Goal: Task Accomplishment & Management: Manage account settings

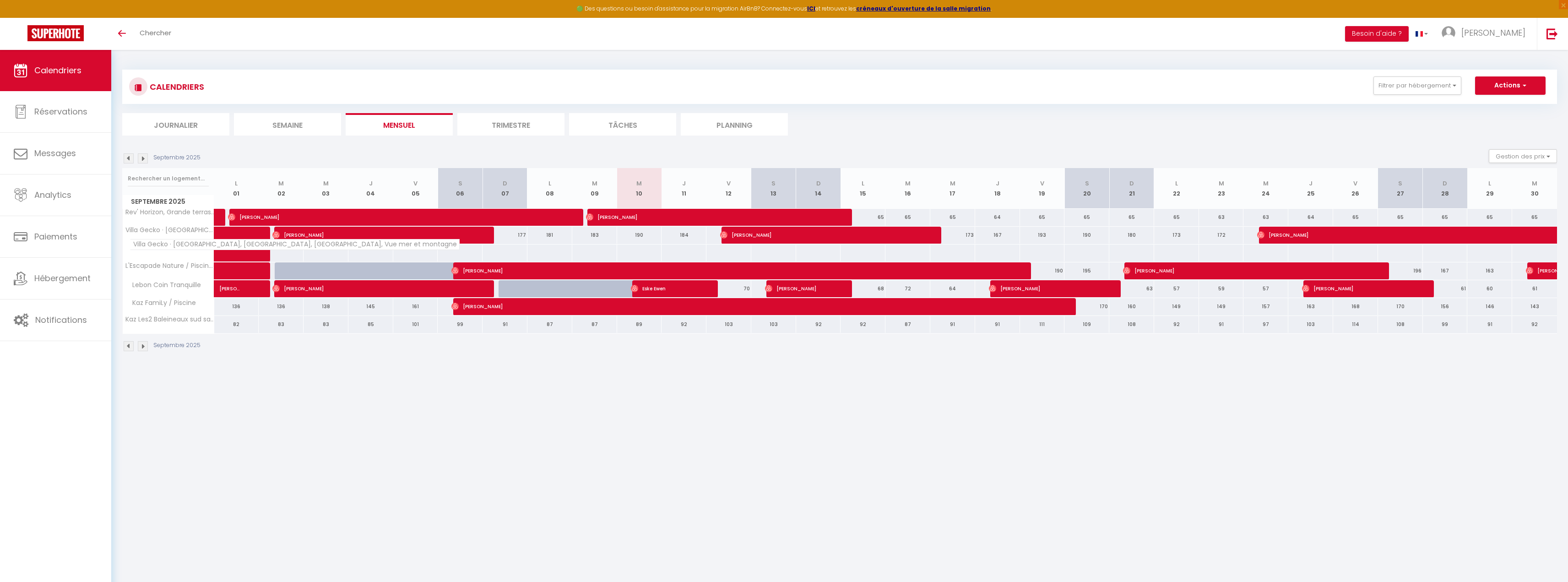
drag, startPoint x: 138, startPoint y: 248, endPoint x: 141, endPoint y: 251, distance: 4.2
click at [141, 251] on th "Villa Gecko · [GEOGRAPHIC_DATA], [GEOGRAPHIC_DATA], [GEOGRAPHIC_DATA], Vue mer …" at bounding box center [168, 253] width 91 height 17
click at [144, 250] on th "Villa Gecko · [GEOGRAPHIC_DATA], [GEOGRAPHIC_DATA], [GEOGRAPHIC_DATA], Vue mer …" at bounding box center [168, 253] width 91 height 17
click at [1541, 150] on button "Gestion des prix" at bounding box center [1523, 156] width 68 height 14
click at [1491, 222] on label "Disponibilité" at bounding box center [1505, 217] width 44 height 10
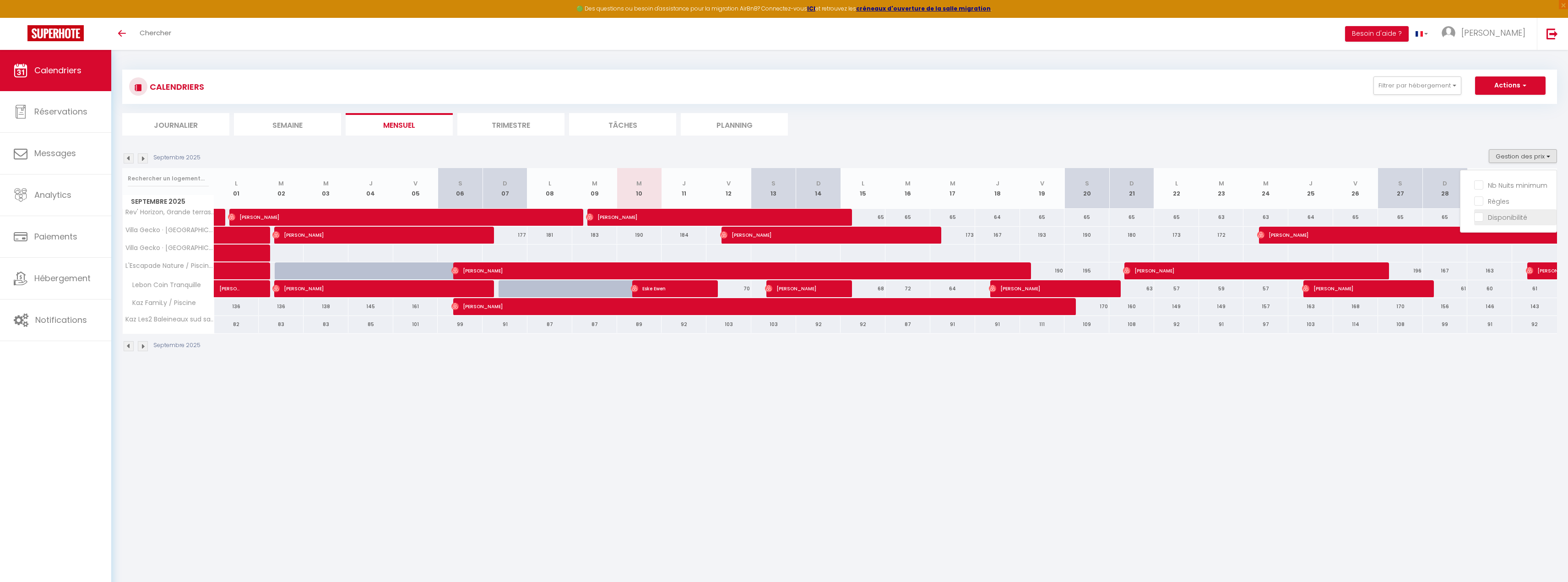
click at [1491, 221] on input "Disponibilité" at bounding box center [1515, 217] width 82 height 9
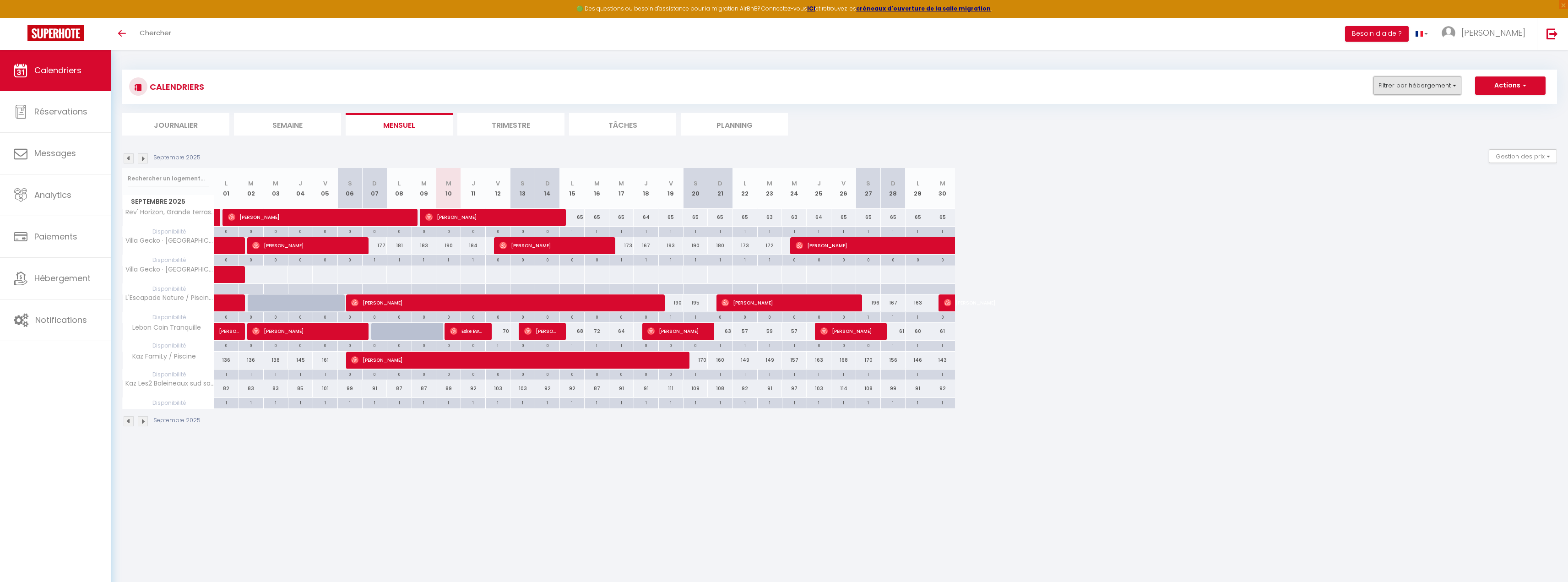
click at [1400, 80] on button "Filtrer par hébergement" at bounding box center [1418, 85] width 88 height 18
click at [1388, 166] on ul "Tous Rev' Horizon, [GEOGRAPHIC_DATA], Vue mer et montagne [GEOGRAPHIC_DATA] · […" at bounding box center [1437, 214] width 138 height 195
click at [1425, 91] on button "Filtrer par hébergement" at bounding box center [1418, 85] width 88 height 18
click at [1391, 170] on ul "Tous Rev' Horizon, [GEOGRAPHIC_DATA], Vue mer et montagne [GEOGRAPHIC_DATA] · […" at bounding box center [1437, 214] width 138 height 195
click at [1404, 82] on button "Filtrer par hébergement" at bounding box center [1418, 85] width 88 height 18
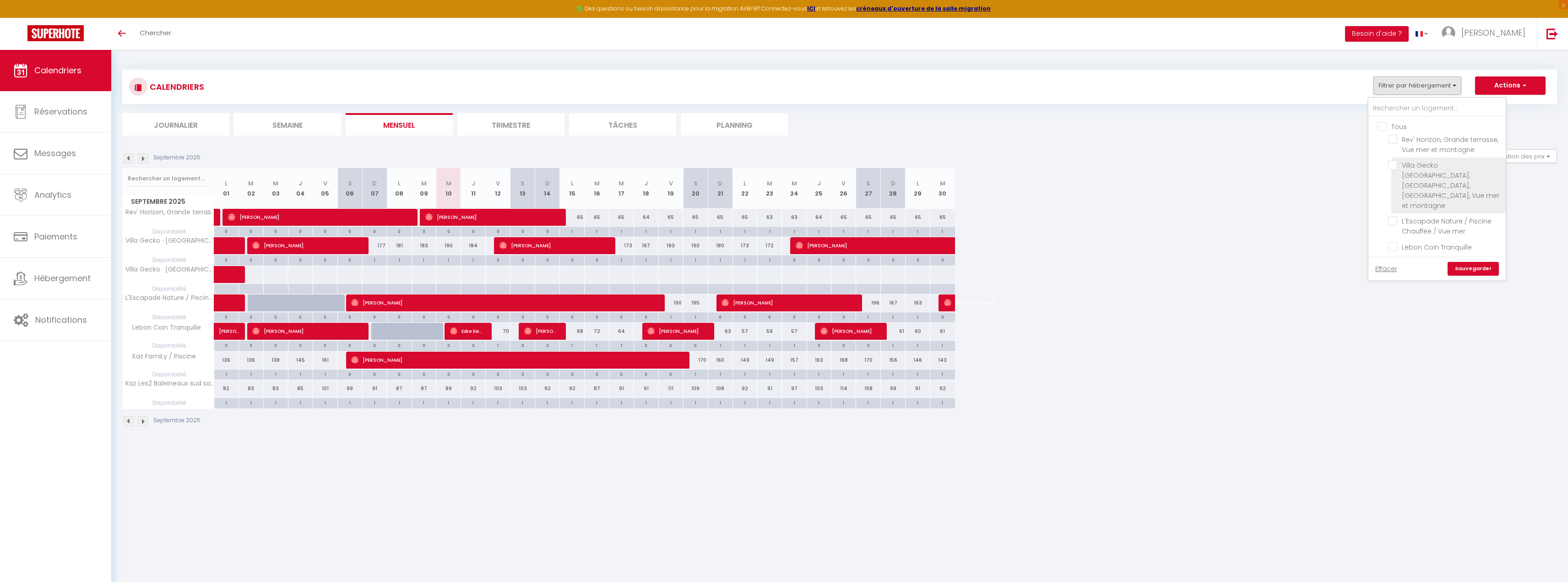
click at [1391, 167] on input "Villa Gecko · [GEOGRAPHIC_DATA], [GEOGRAPHIC_DATA], [GEOGRAPHIC_DATA], Vue mer …" at bounding box center [1445, 165] width 114 height 9
checkbox input "true"
checkbox input "false"
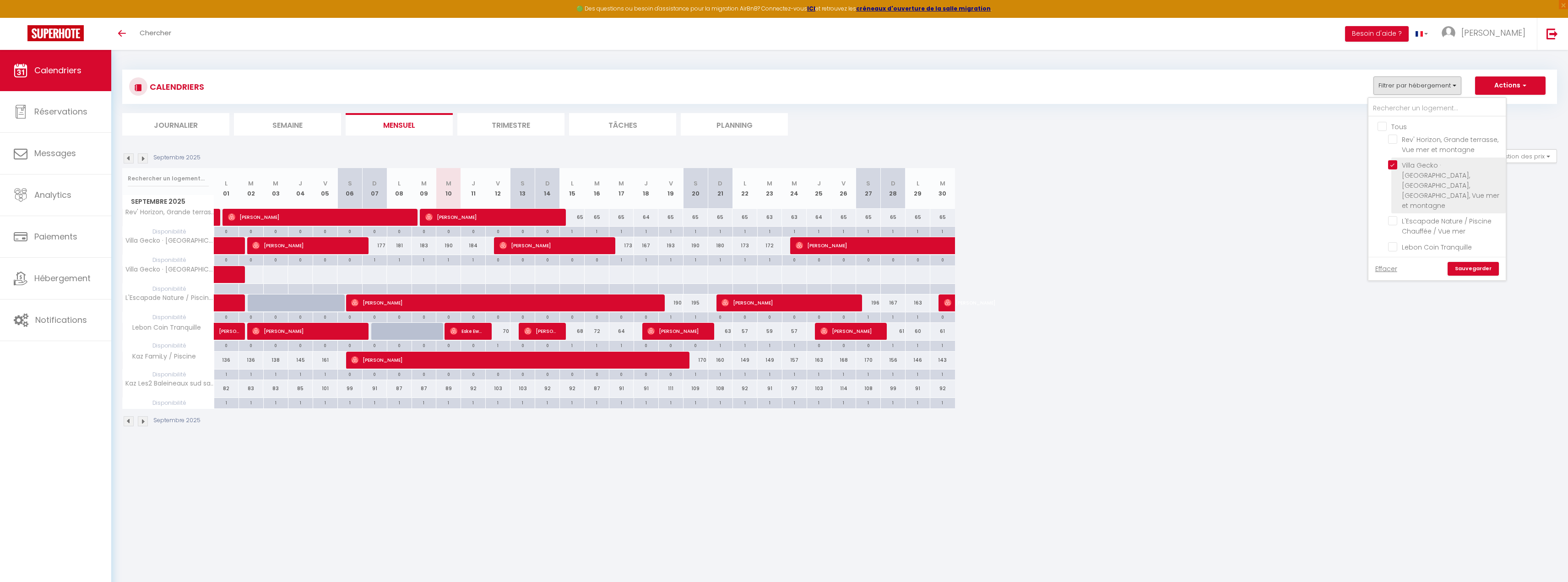
checkbox input "false"
click at [1462, 271] on link "Sauvegarder" at bounding box center [1474, 269] width 51 height 14
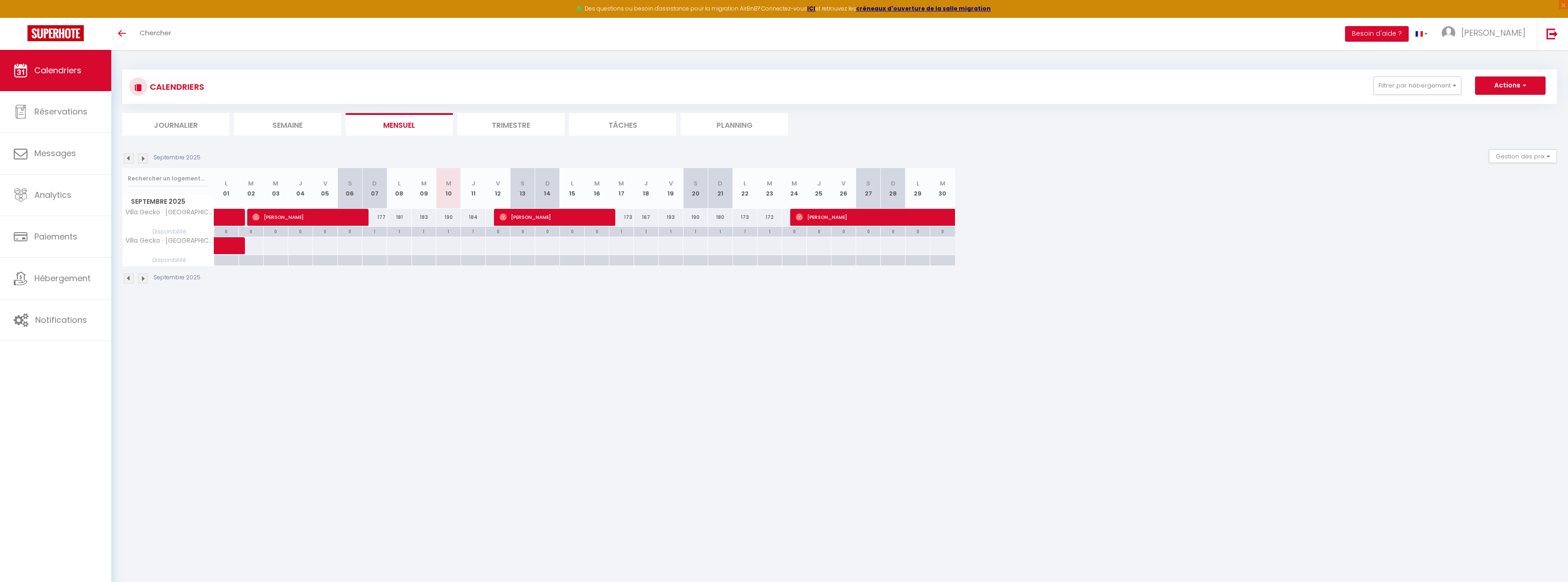
click at [525, 128] on li "Trimestre" at bounding box center [511, 125] width 107 height 23
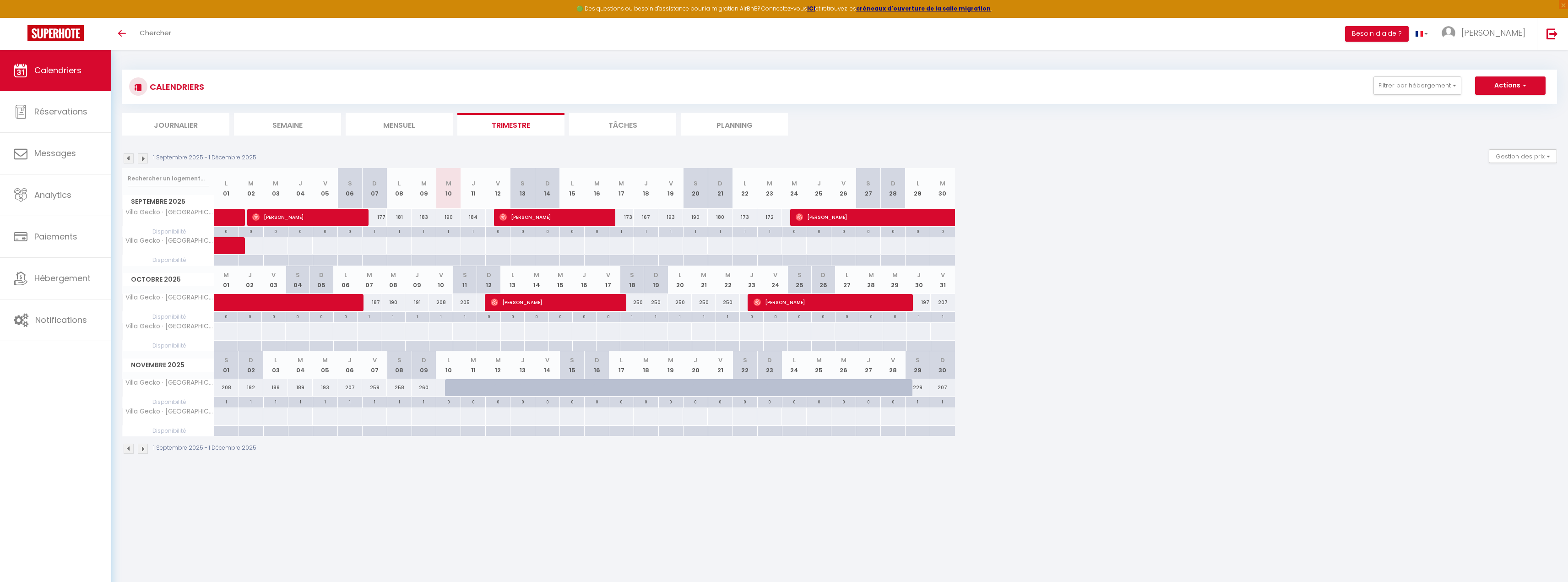
click at [145, 451] on img at bounding box center [142, 448] width 10 height 10
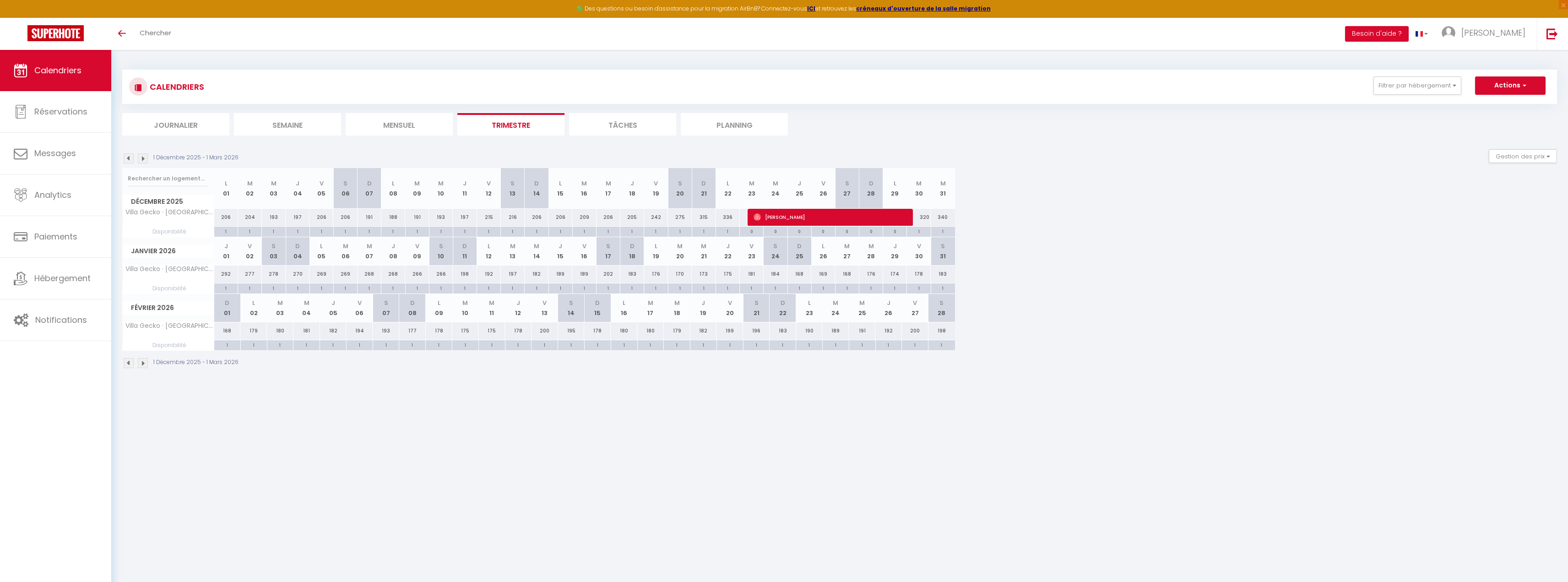
click at [652, 308] on abbr "M" at bounding box center [650, 303] width 5 height 9
click at [652, 328] on div "180" at bounding box center [650, 331] width 26 height 17
type input "180"
type input "[DATE]"
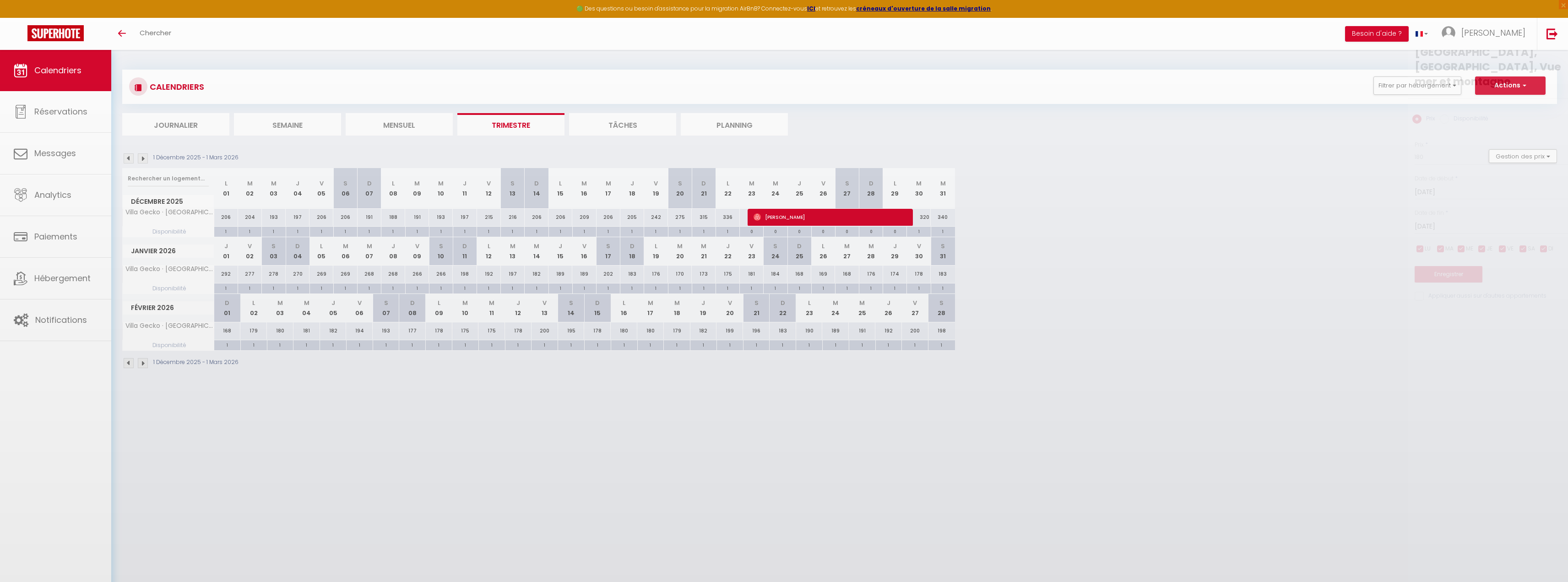
click at [652, 328] on div at bounding box center [784, 291] width 1568 height 582
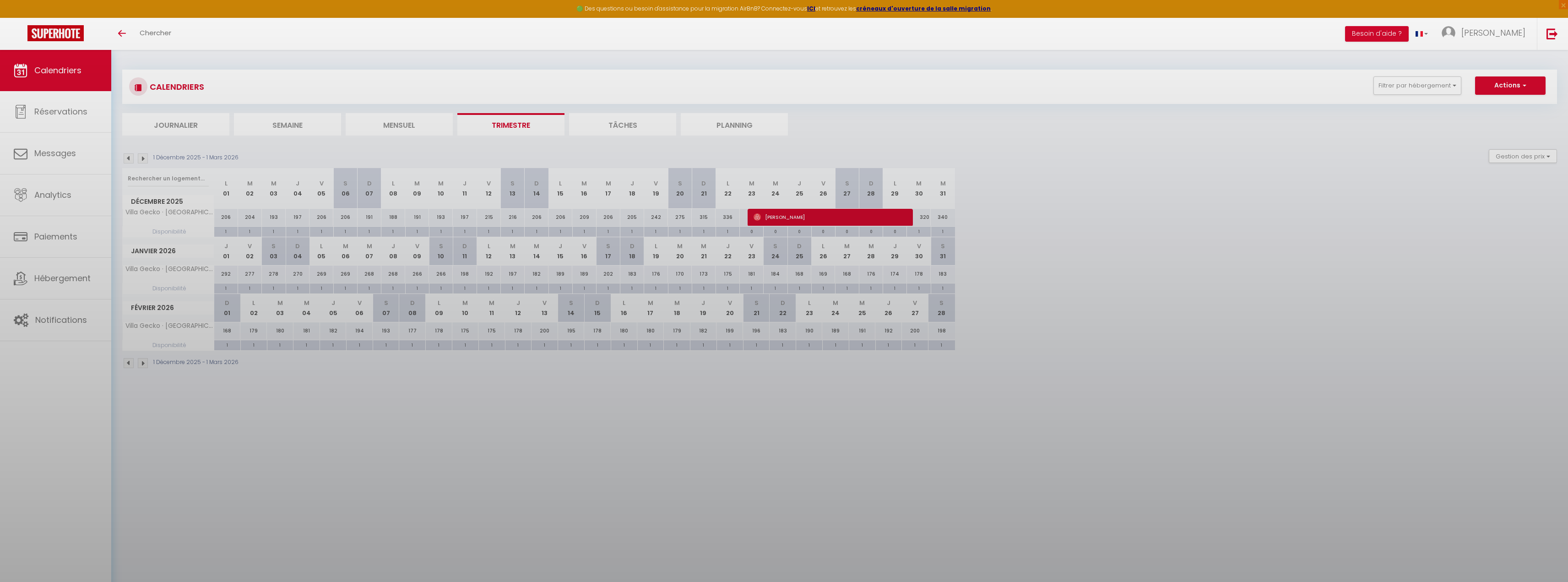
click at [652, 328] on div at bounding box center [784, 291] width 1568 height 582
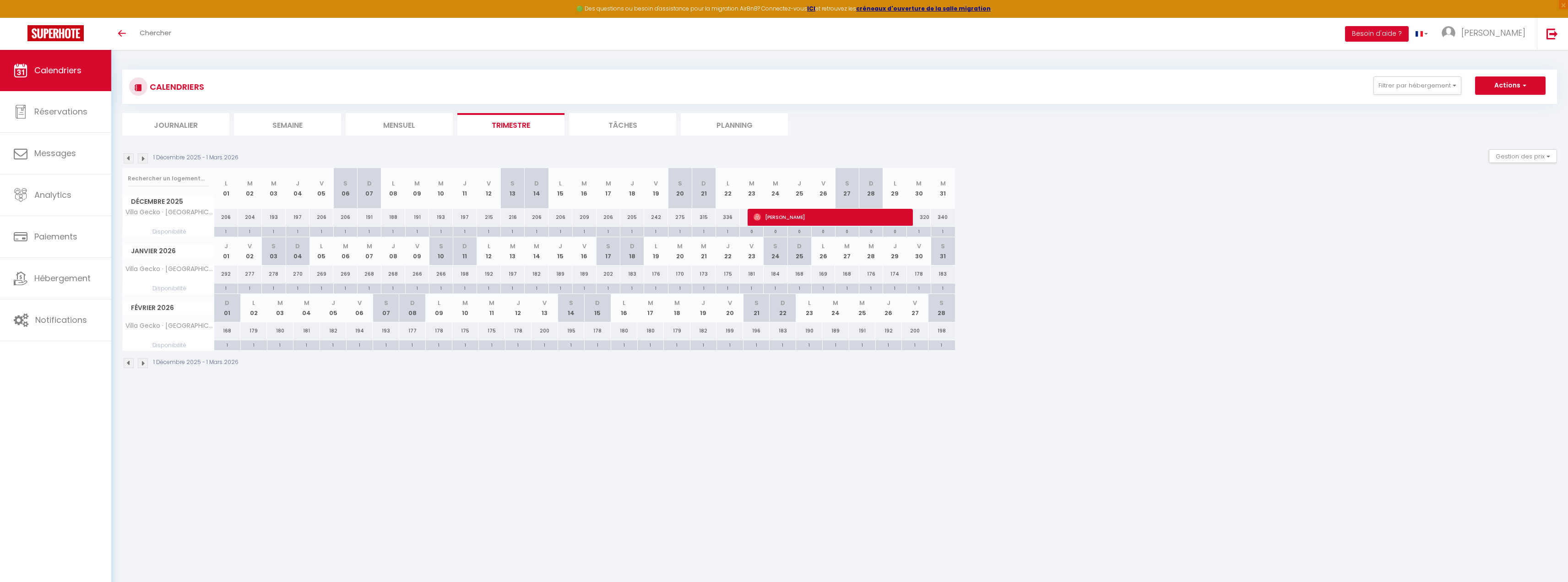
click at [652, 328] on div "180" at bounding box center [650, 331] width 26 height 17
type input "180"
type input "[DATE]"
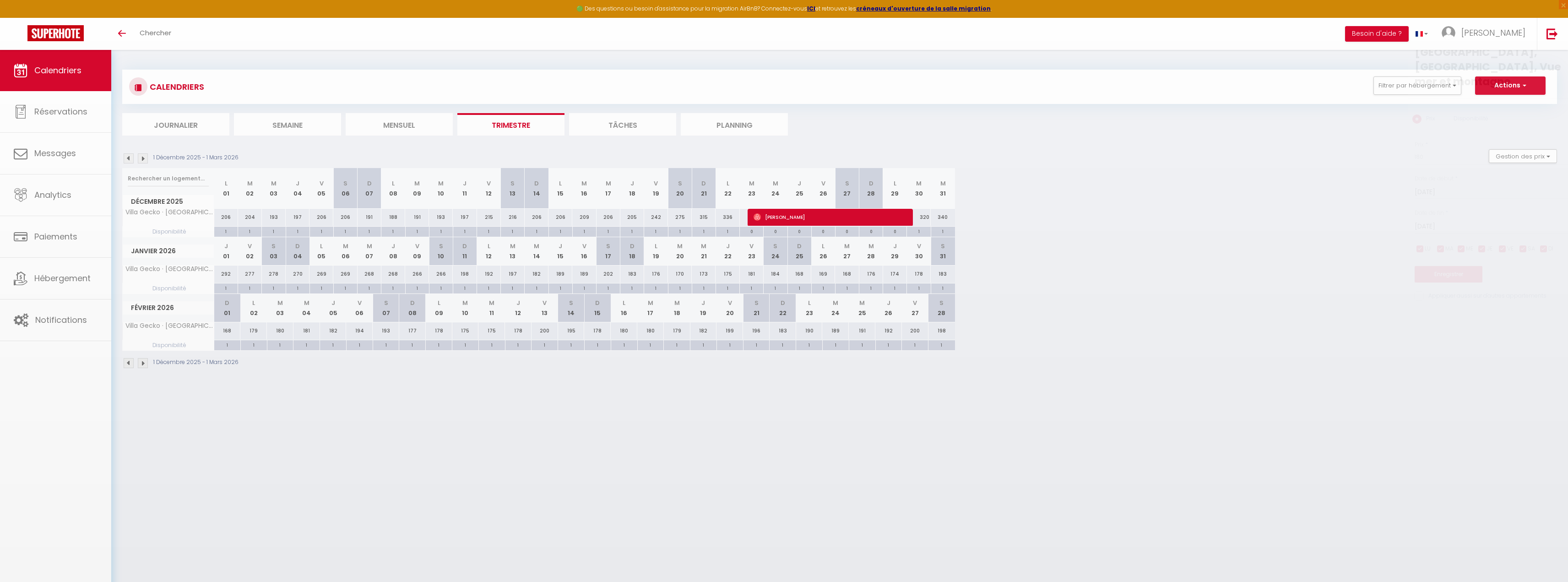
click at [652, 328] on div at bounding box center [784, 291] width 1568 height 582
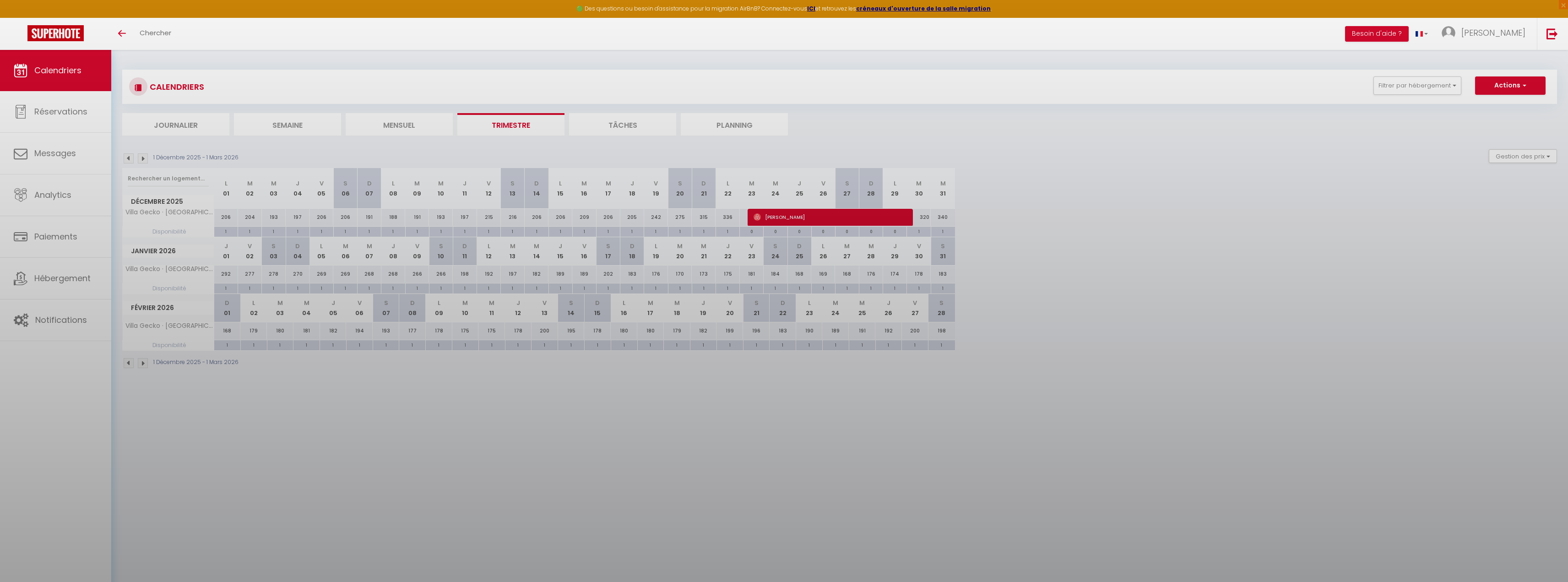
click at [652, 328] on div at bounding box center [784, 291] width 1568 height 582
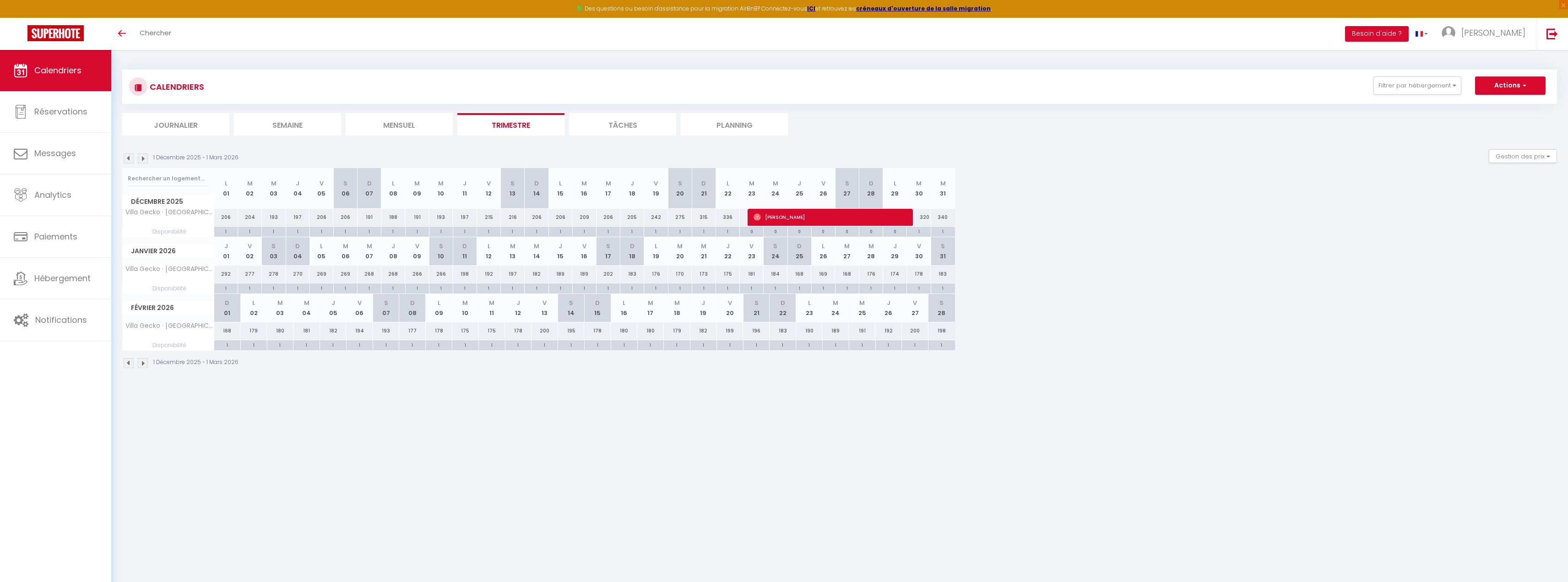
click at [649, 316] on th "M 17" at bounding box center [650, 308] width 26 height 28
click at [652, 305] on abbr "M" at bounding box center [650, 303] width 5 height 9
click at [649, 348] on div "1" at bounding box center [651, 345] width 26 height 9
select select "1"
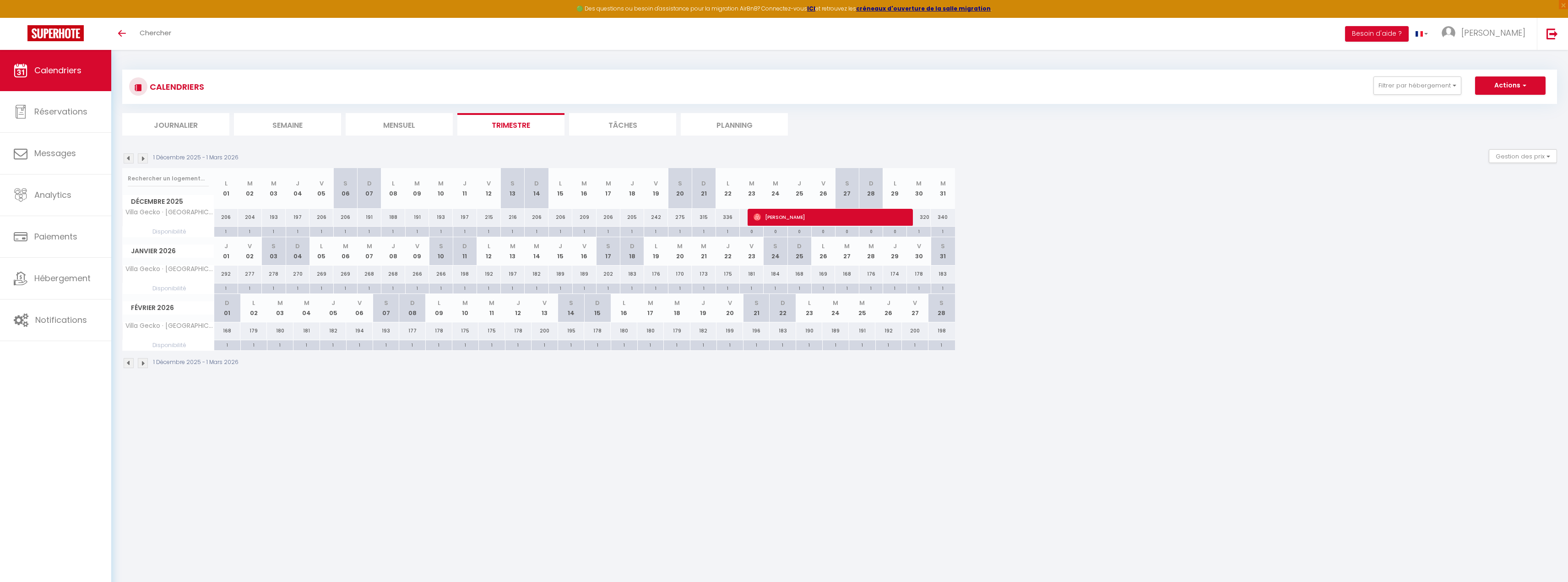
type input "[DATE]"
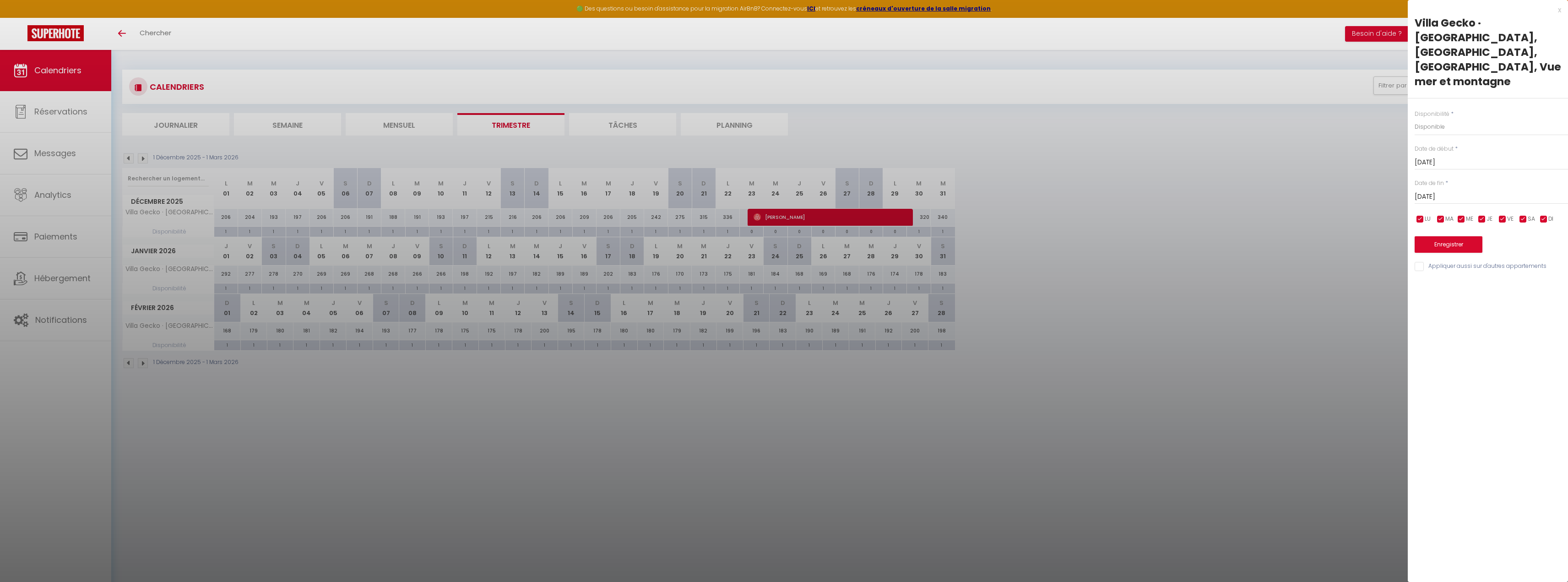
click at [1448, 191] on input "[DATE]" at bounding box center [1491, 197] width 153 height 12
click at [1547, 203] on span ">" at bounding box center [1542, 212] width 20 height 18
click at [1539, 203] on span ">" at bounding box center [1542, 212] width 20 height 18
click at [1511, 240] on span "2" at bounding box center [1503, 249] width 20 height 18
type input "Jeu 02 Avril 2026"
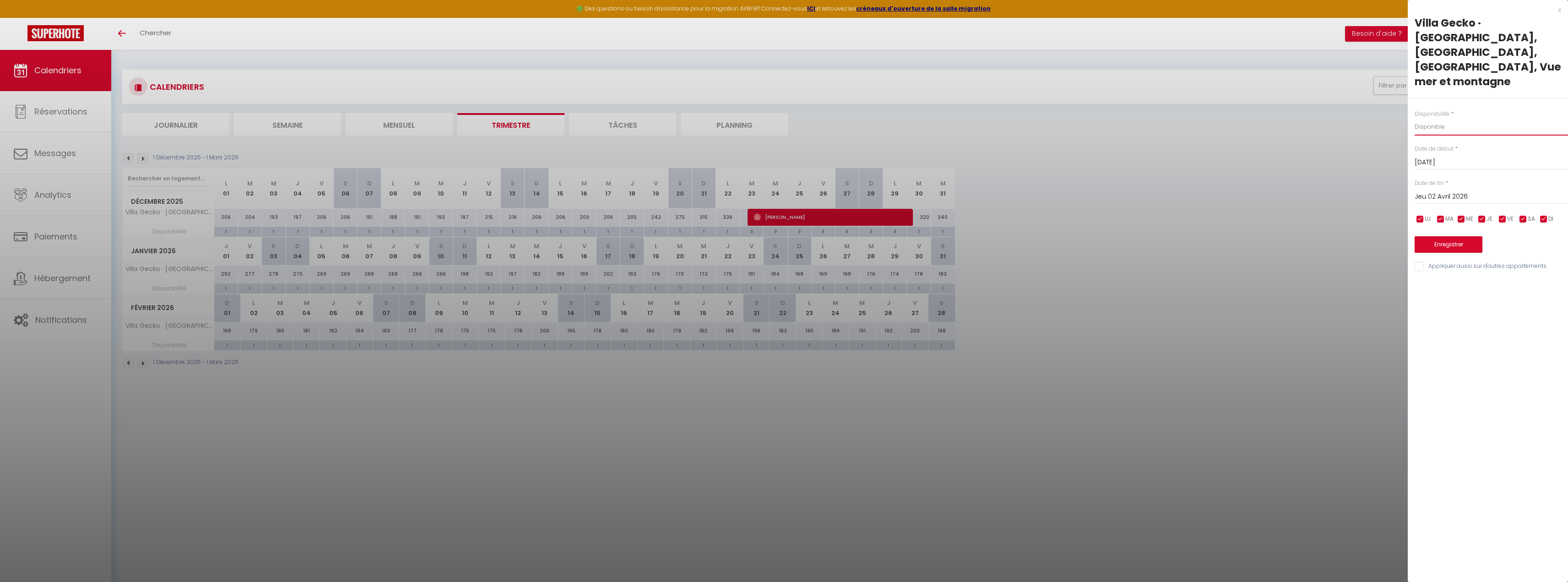
click at [1437, 118] on select "Disponible Indisponible" at bounding box center [1491, 126] width 153 height 17
select select "0"
click at [1415, 118] on select "Disponible Indisponible" at bounding box center [1491, 126] width 153 height 17
click at [1432, 237] on button "Enregistrer" at bounding box center [1449, 245] width 68 height 17
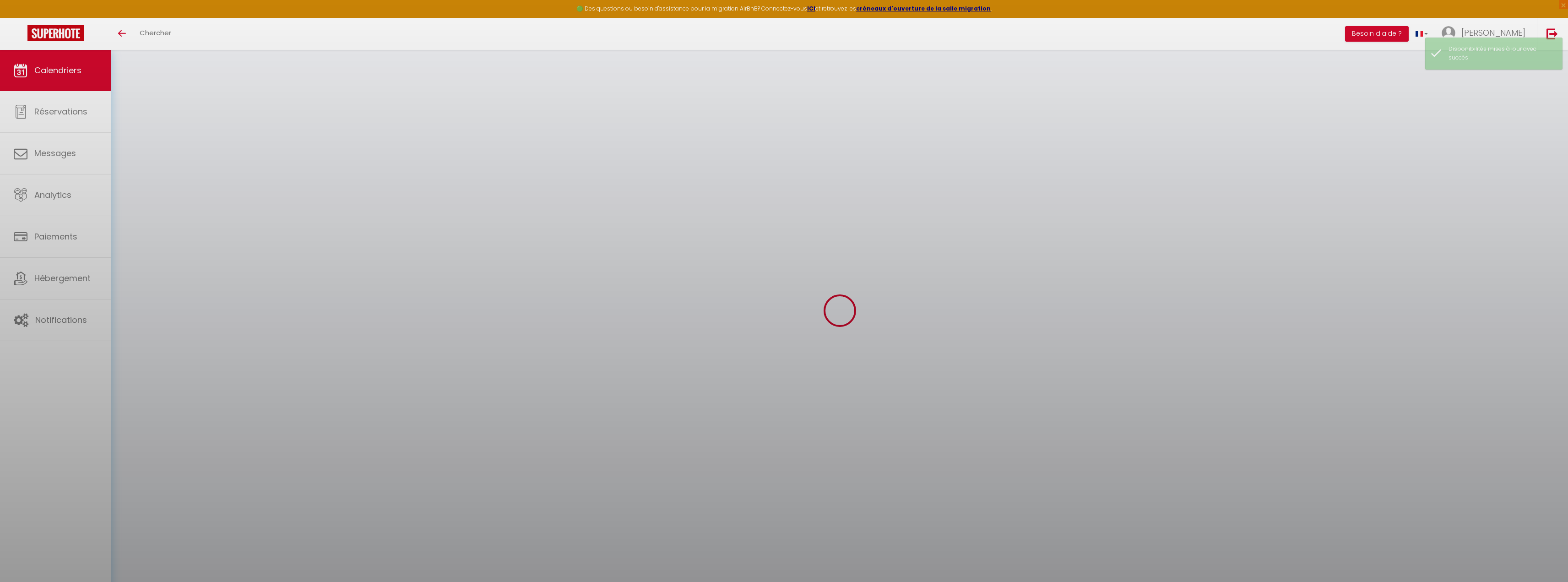
select select "0"
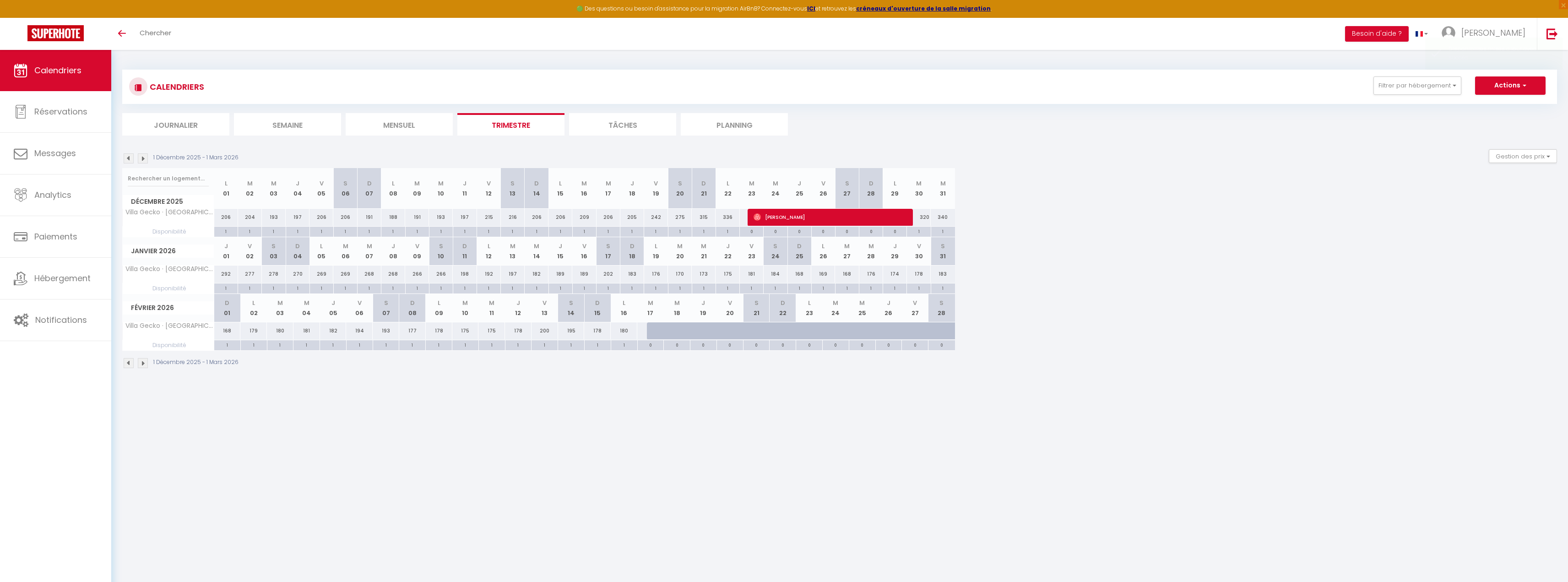
click at [146, 361] on img at bounding box center [142, 363] width 10 height 10
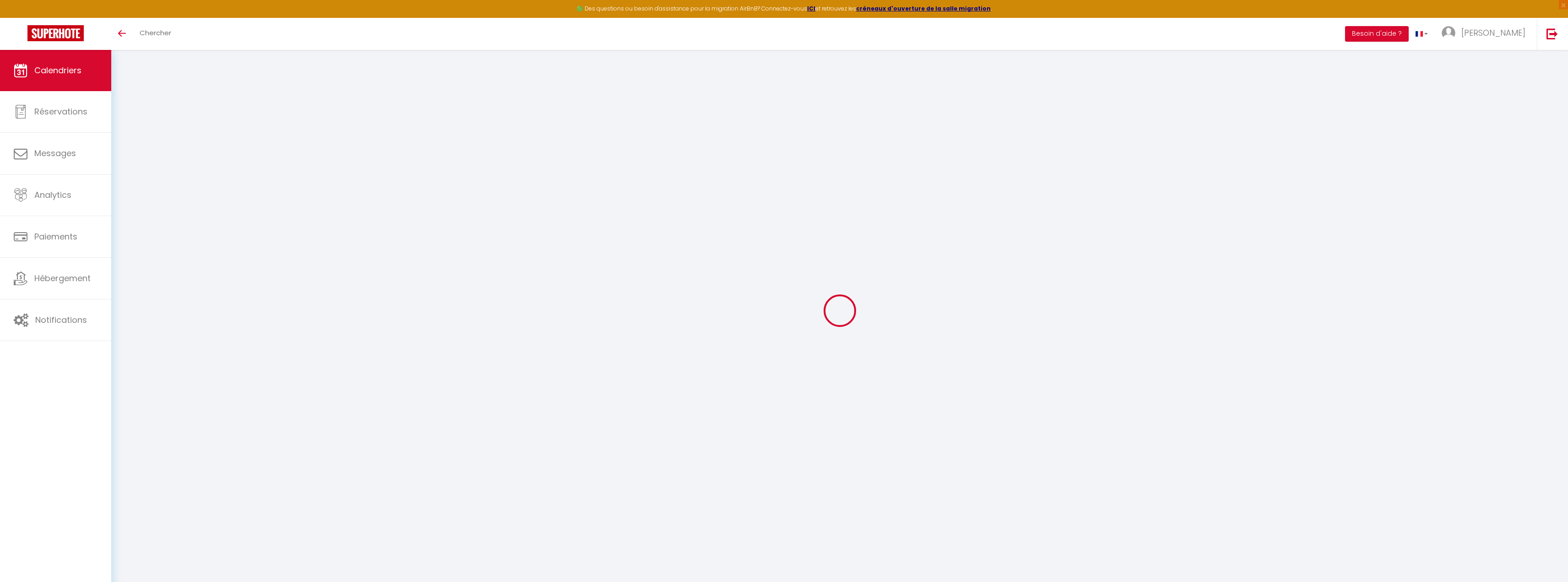
select select "0"
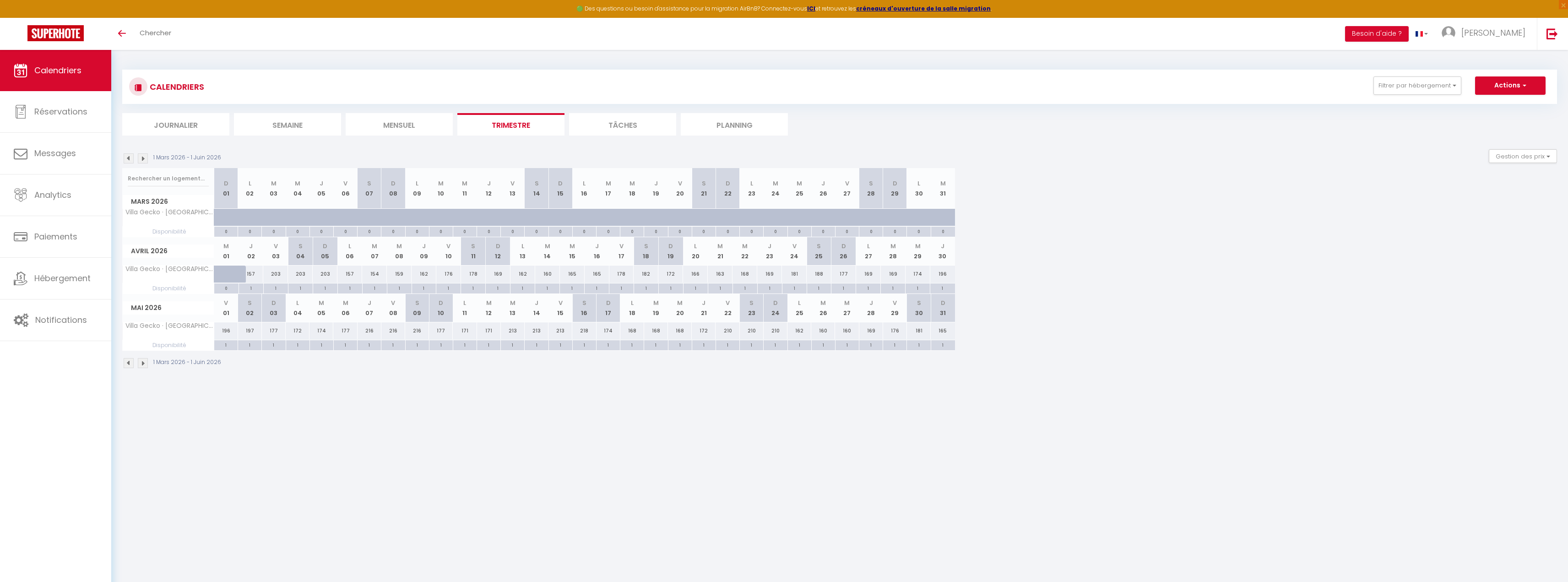
click at [146, 361] on img at bounding box center [142, 363] width 10 height 10
select select "0"
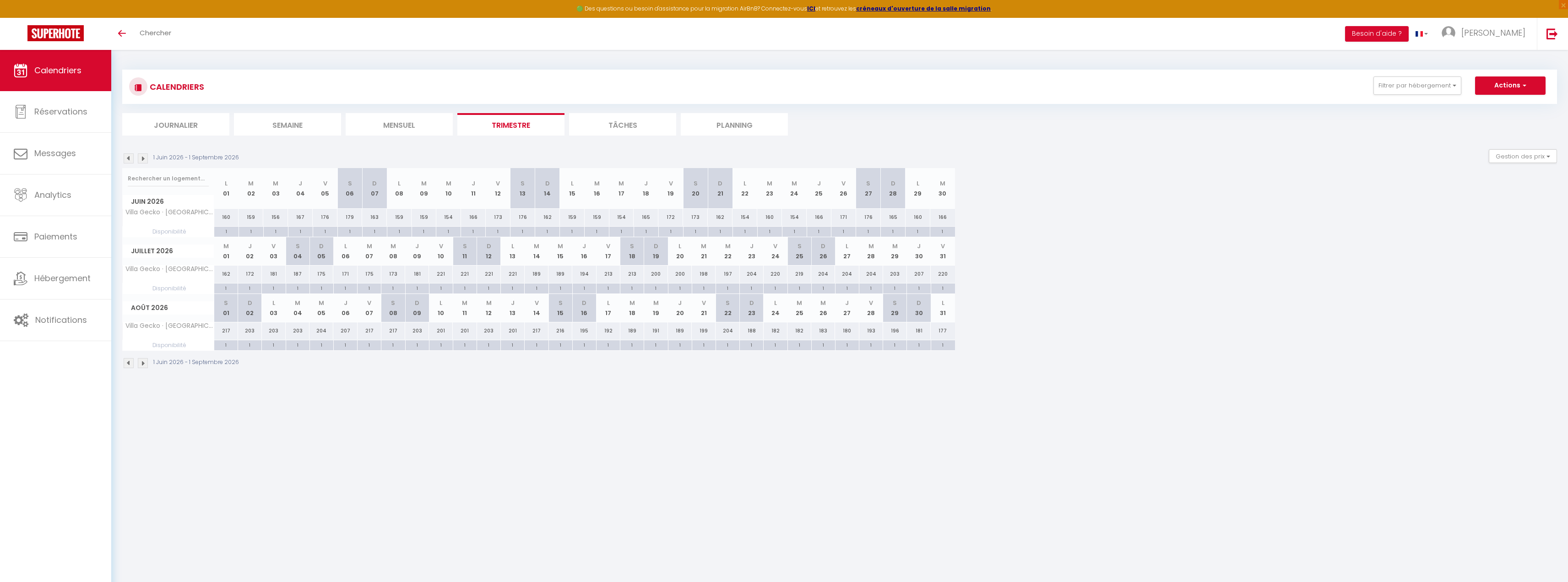
click at [129, 367] on img at bounding box center [128, 363] width 10 height 10
select select "0"
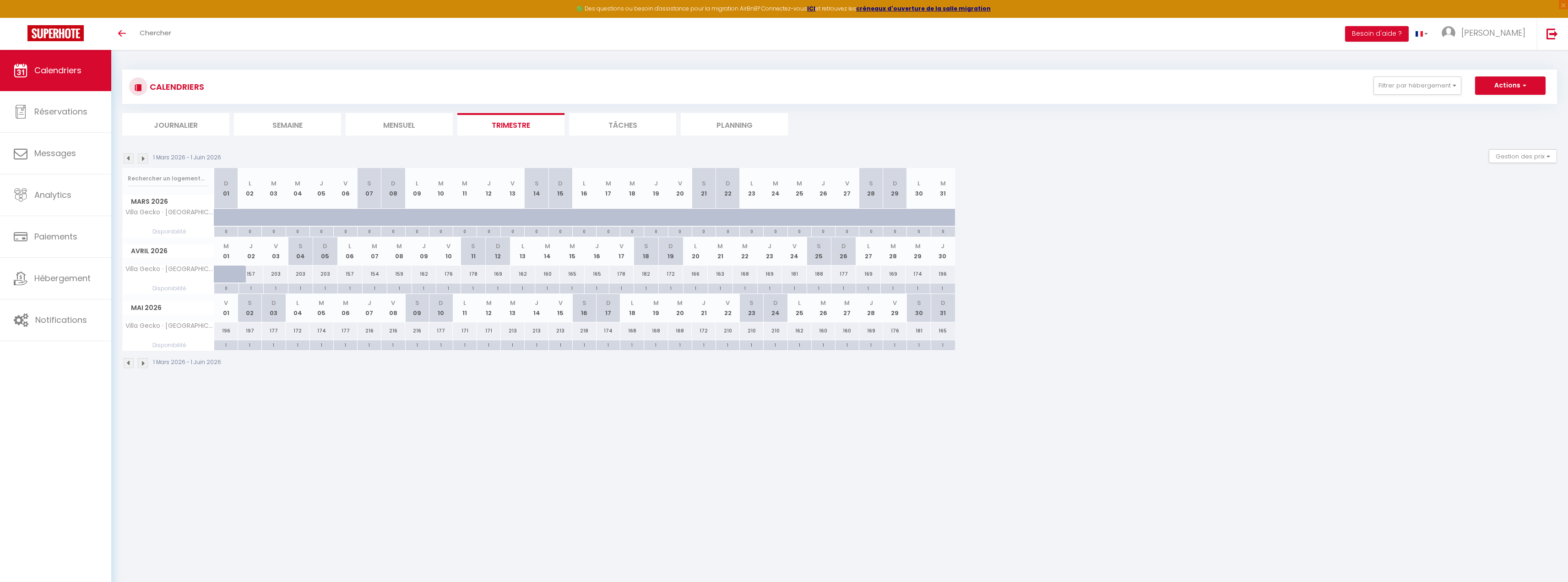
click at [129, 367] on img at bounding box center [128, 363] width 10 height 10
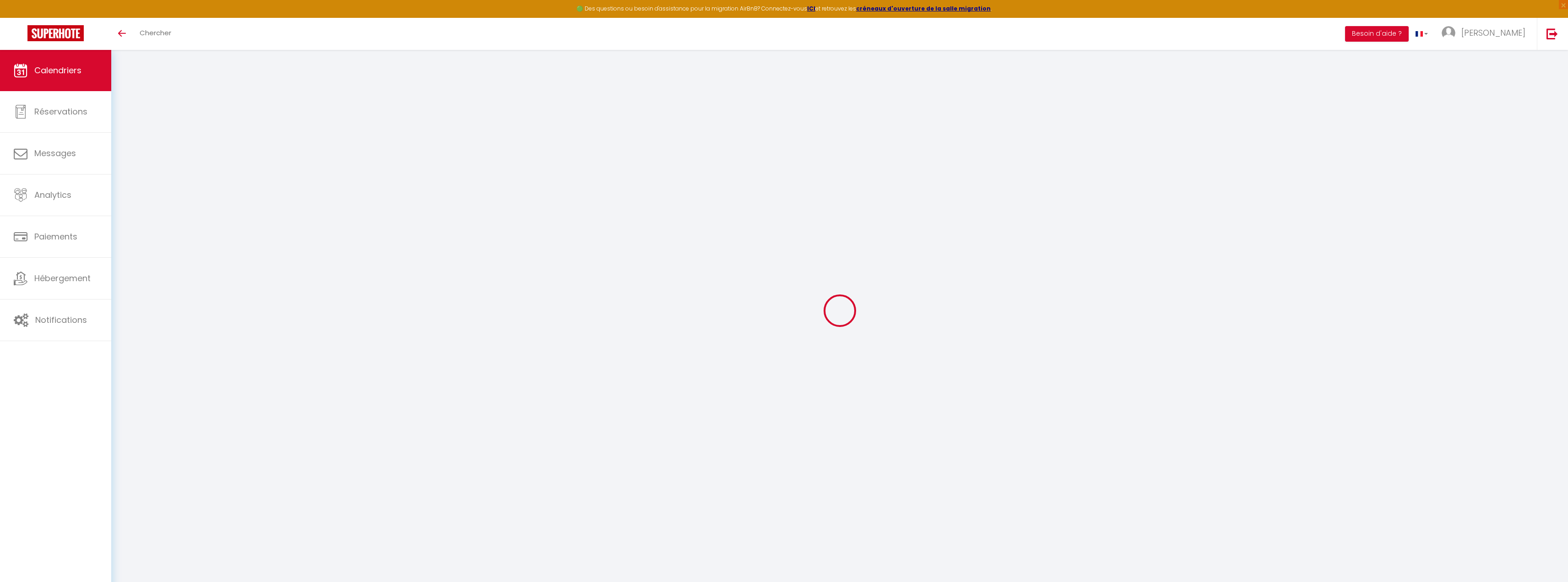
select select "0"
